Goal: Information Seeking & Learning: Learn about a topic

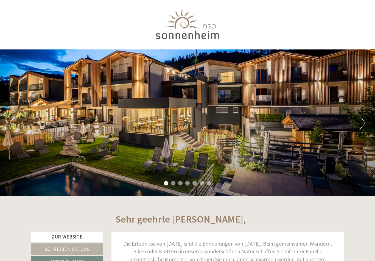
scroll to position [20, 0]
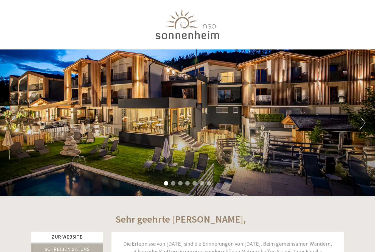
click at [209, 140] on div "Previous Next 1 2 3 4 5 6 7" at bounding box center [187, 122] width 375 height 146
click at [215, 138] on div "Previous Next 1 2 3 4 5 6 7" at bounding box center [187, 122] width 375 height 146
click at [363, 122] on button "Next" at bounding box center [363, 123] width 6 height 14
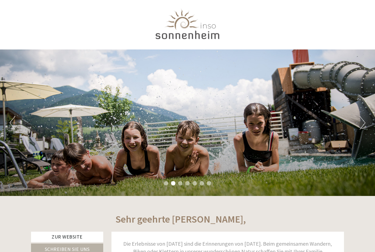
click at [371, 125] on div "Previous Next 1 2 3 4 5 6 7" at bounding box center [187, 122] width 375 height 146
click at [364, 120] on button "Next" at bounding box center [363, 123] width 6 height 14
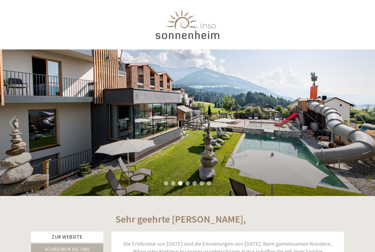
click at [362, 124] on button "Next" at bounding box center [363, 123] width 6 height 14
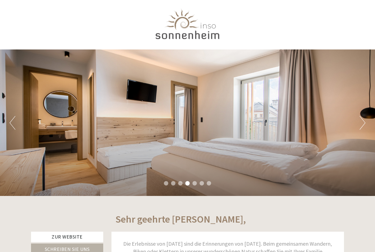
click at [356, 123] on div "Previous Next 1 2 3 4 5 6 7" at bounding box center [187, 122] width 375 height 146
click at [359, 121] on div "Previous Next 1 2 3 4 5 6 7" at bounding box center [187, 122] width 375 height 146
click at [365, 124] on button "Next" at bounding box center [363, 123] width 6 height 14
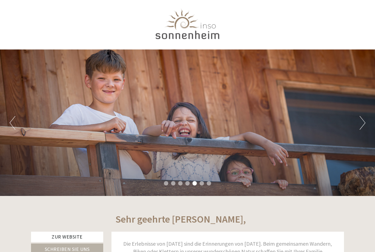
click at [365, 124] on button "Next" at bounding box center [363, 123] width 6 height 14
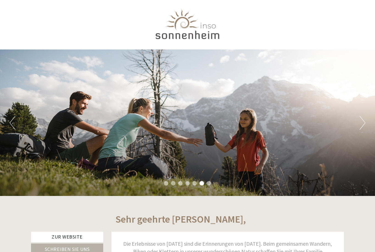
click at [364, 126] on button "Next" at bounding box center [363, 123] width 6 height 14
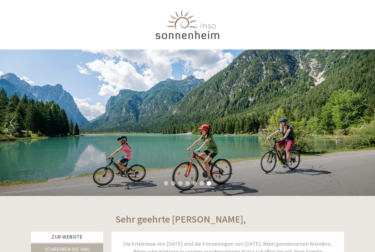
click at [362, 125] on button "Next" at bounding box center [363, 123] width 6 height 14
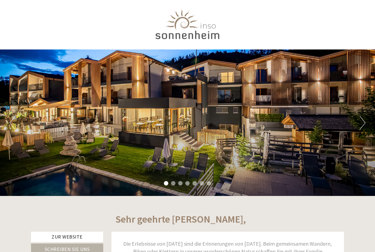
click at [364, 127] on button "Next" at bounding box center [363, 123] width 6 height 14
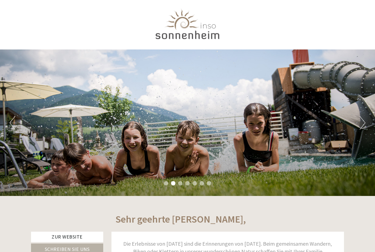
click at [364, 128] on button "Next" at bounding box center [363, 123] width 6 height 14
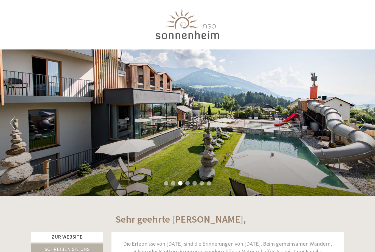
click at [365, 129] on button "Next" at bounding box center [363, 123] width 6 height 14
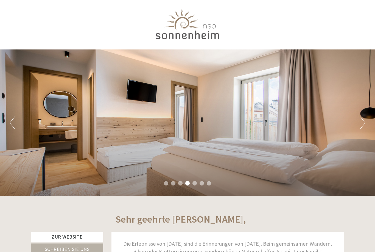
click at [362, 129] on button "Next" at bounding box center [363, 123] width 6 height 14
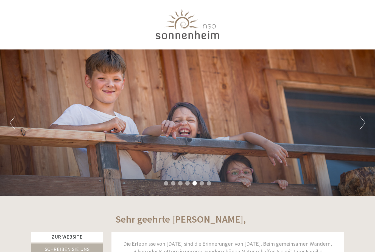
click at [362, 129] on button "Next" at bounding box center [363, 123] width 6 height 14
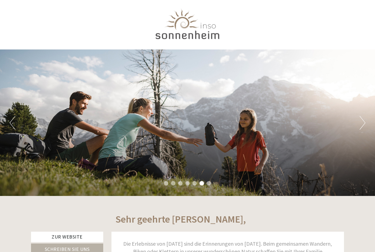
click at [364, 129] on button "Next" at bounding box center [363, 123] width 6 height 14
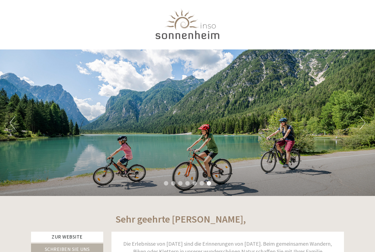
click at [365, 127] on button "Next" at bounding box center [363, 123] width 6 height 14
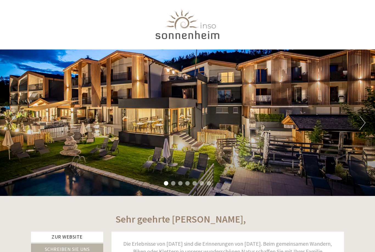
click at [353, 127] on div "Previous Next 1 2 3 4 5 6 7" at bounding box center [187, 122] width 375 height 146
click at [364, 129] on button "Next" at bounding box center [363, 123] width 6 height 14
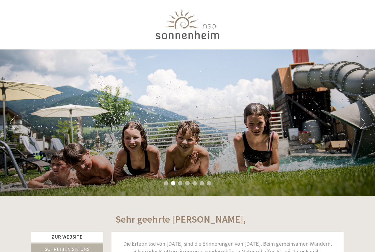
click at [362, 128] on button "Next" at bounding box center [363, 123] width 6 height 14
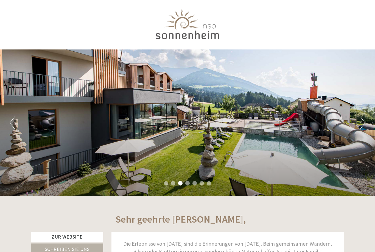
click at [363, 129] on button "Next" at bounding box center [363, 123] width 6 height 14
click at [365, 125] on button "Next" at bounding box center [363, 123] width 6 height 14
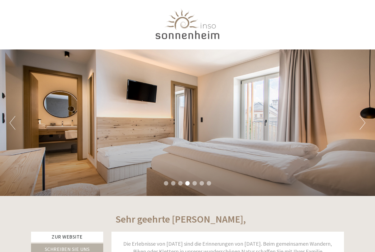
click at [365, 128] on button "Next" at bounding box center [363, 123] width 6 height 14
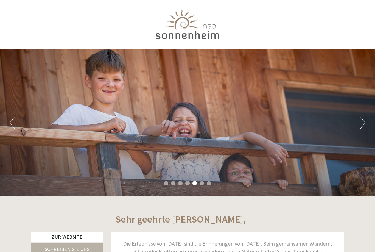
click at [365, 128] on button "Next" at bounding box center [363, 123] width 6 height 14
click at [365, 125] on button "Next" at bounding box center [363, 123] width 6 height 14
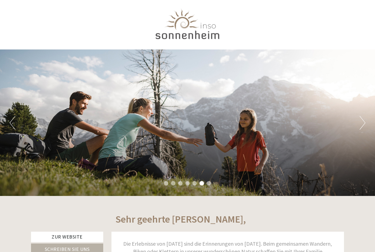
click at [365, 127] on button "Next" at bounding box center [363, 123] width 6 height 14
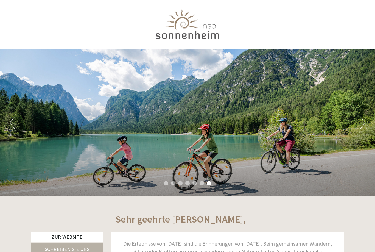
click at [365, 125] on button "Next" at bounding box center [363, 123] width 6 height 14
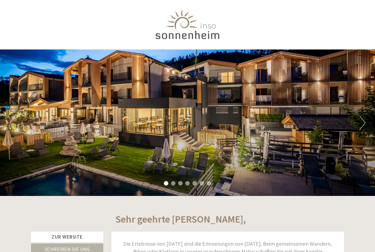
click at [364, 127] on button "Next" at bounding box center [363, 123] width 6 height 14
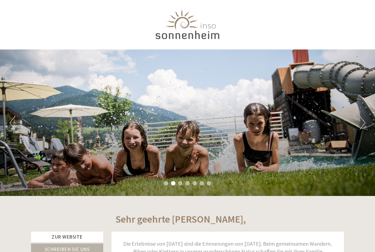
click at [365, 126] on button "Next" at bounding box center [363, 123] width 6 height 14
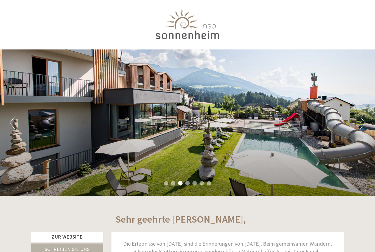
click at [365, 123] on button "Next" at bounding box center [363, 123] width 6 height 14
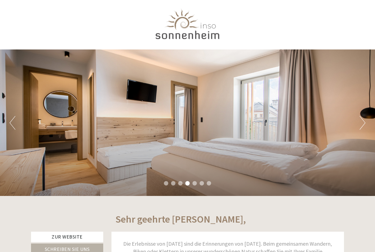
click at [365, 124] on button "Next" at bounding box center [363, 123] width 6 height 14
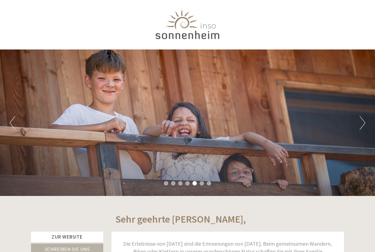
click at [365, 124] on button "Next" at bounding box center [363, 123] width 6 height 14
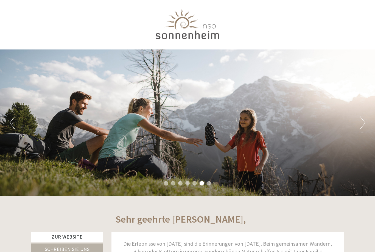
click at [365, 124] on button "Next" at bounding box center [363, 123] width 6 height 14
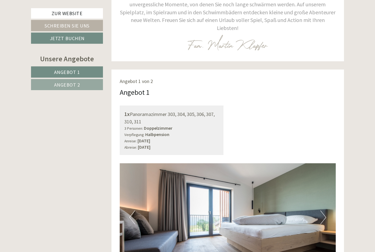
scroll to position [255, 0]
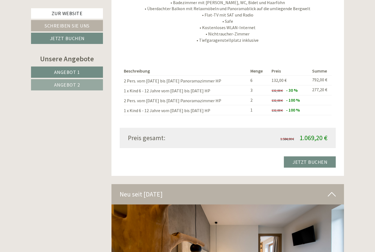
scroll to position [966, 0]
